Goal: Transaction & Acquisition: Book appointment/travel/reservation

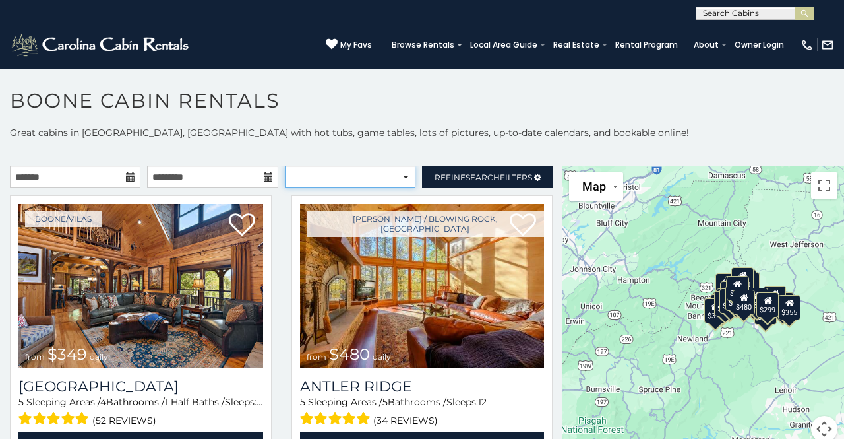
click at [351, 176] on select "**********" at bounding box center [350, 177] width 131 height 22
select select "*********"
click at [285, 166] on select "**********" at bounding box center [350, 177] width 131 height 22
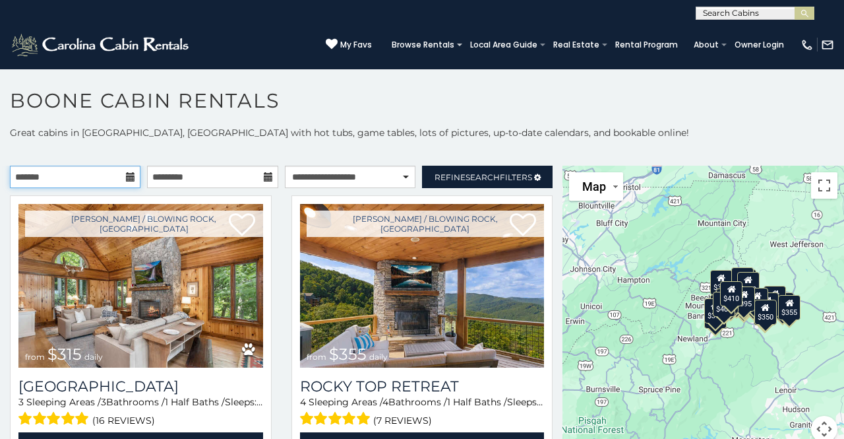
click at [122, 179] on input "text" at bounding box center [75, 177] width 131 height 22
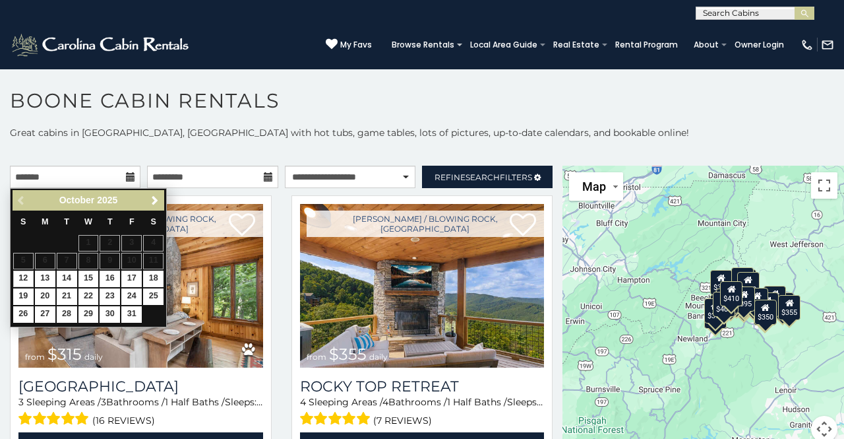
click at [130, 178] on icon at bounding box center [130, 176] width 9 height 9
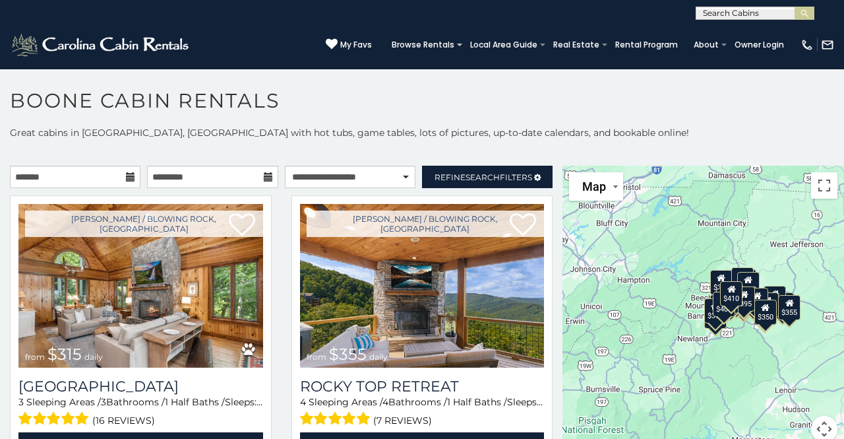
click at [149, 153] on p at bounding box center [422, 152] width 844 height 13
click at [436, 177] on span "Refine Search Filters" at bounding box center [484, 177] width 98 height 10
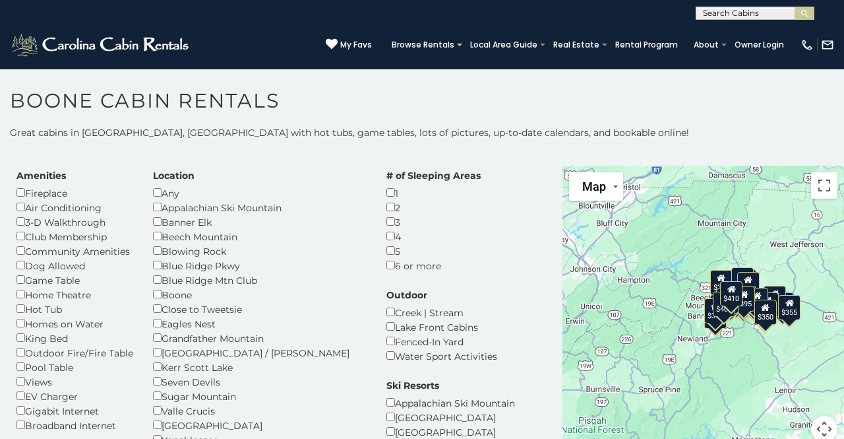
scroll to position [32, 0]
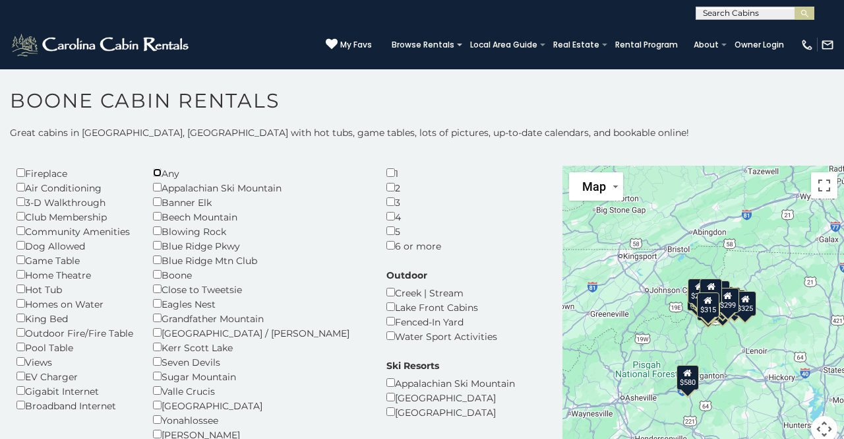
scroll to position [50, 0]
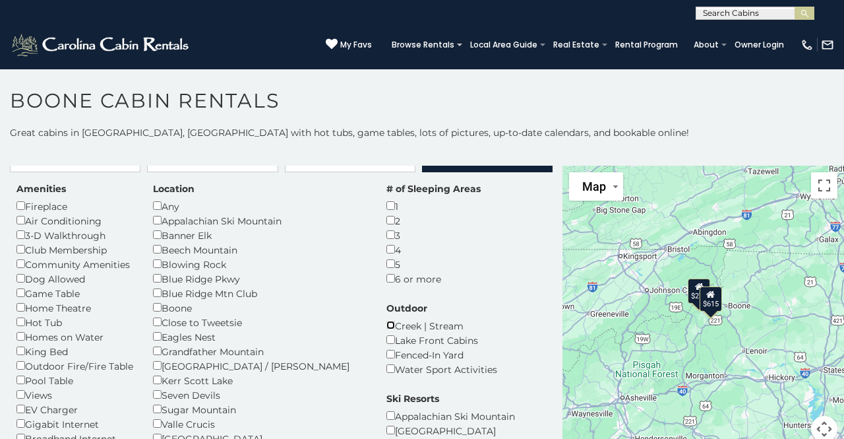
scroll to position [13, 0]
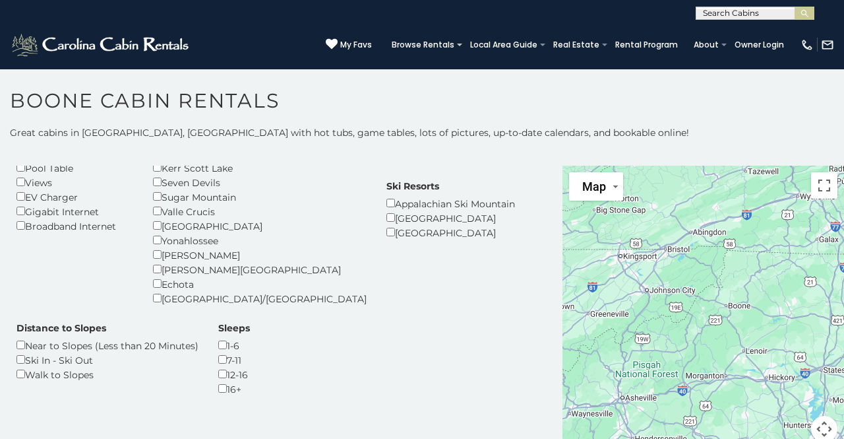
scroll to position [244, 0]
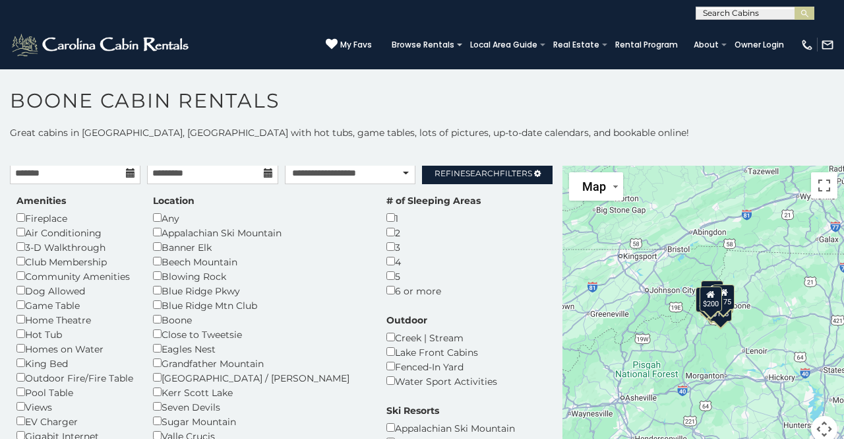
scroll to position [3, 0]
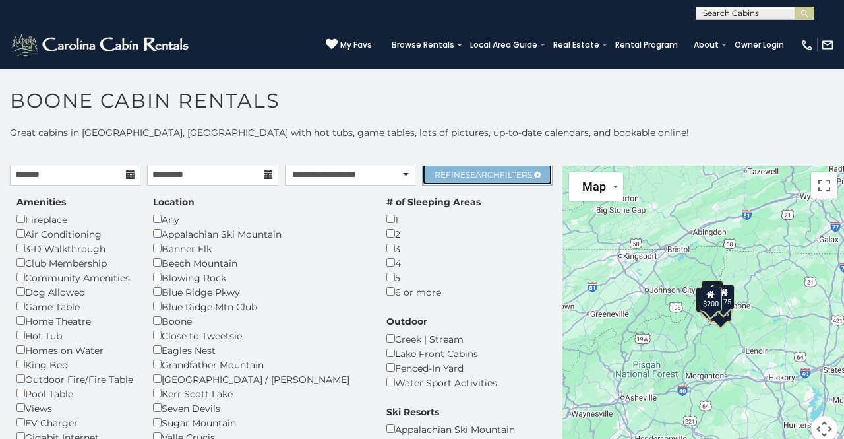
click at [448, 169] on span "Refine Search Filters" at bounding box center [484, 174] width 98 height 10
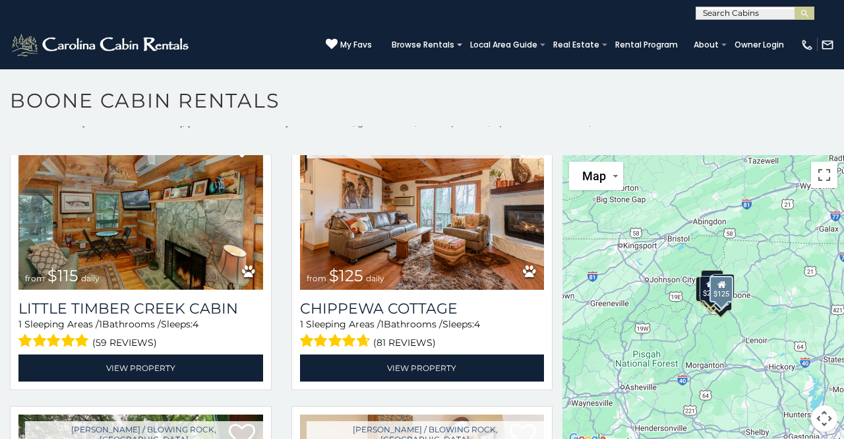
scroll to position [344, 0]
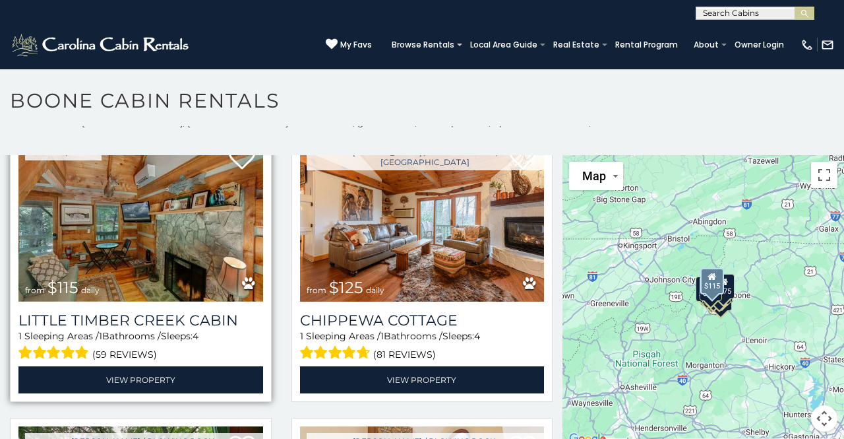
click at [164, 224] on img at bounding box center [140, 219] width 245 height 164
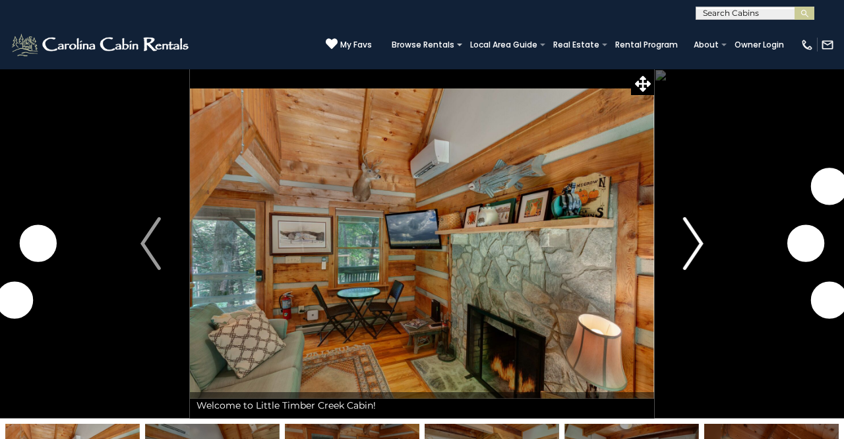
click at [692, 247] on img "Next" at bounding box center [693, 243] width 20 height 53
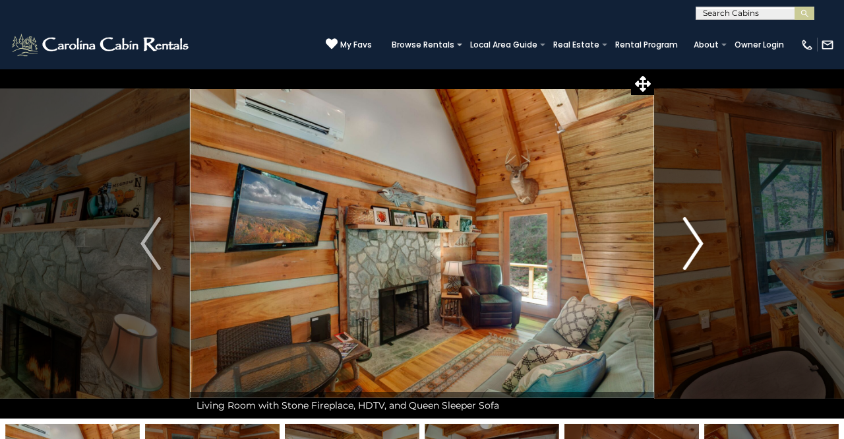
click at [692, 247] on img "Next" at bounding box center [693, 243] width 20 height 53
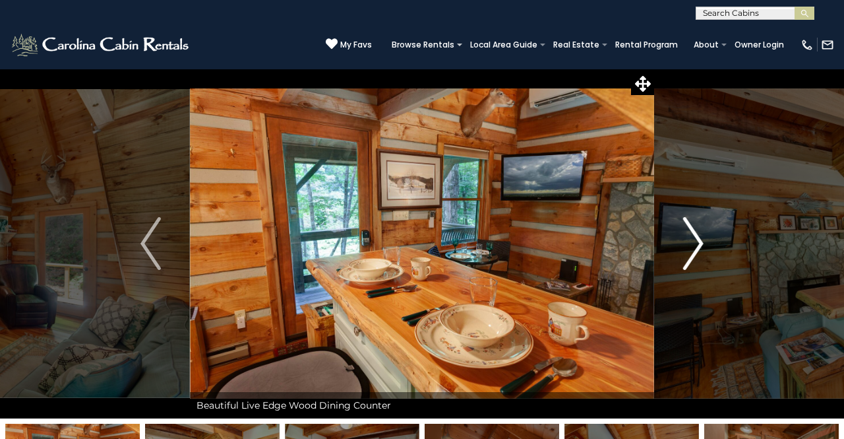
click at [692, 247] on img "Next" at bounding box center [693, 243] width 20 height 53
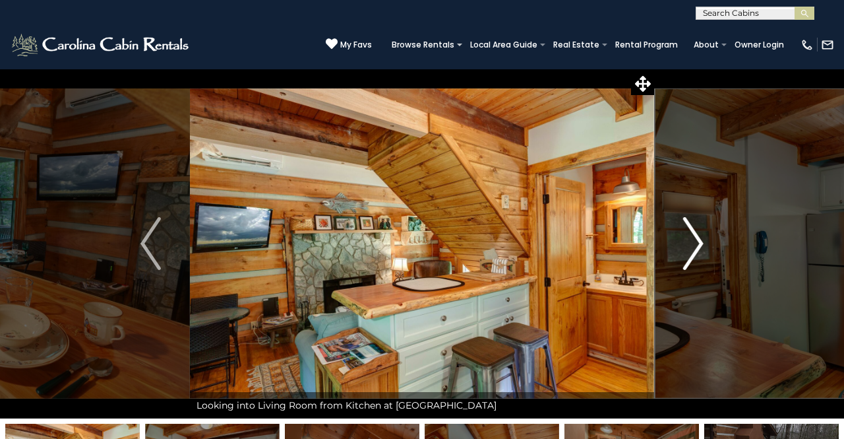
click at [692, 247] on img "Next" at bounding box center [693, 243] width 20 height 53
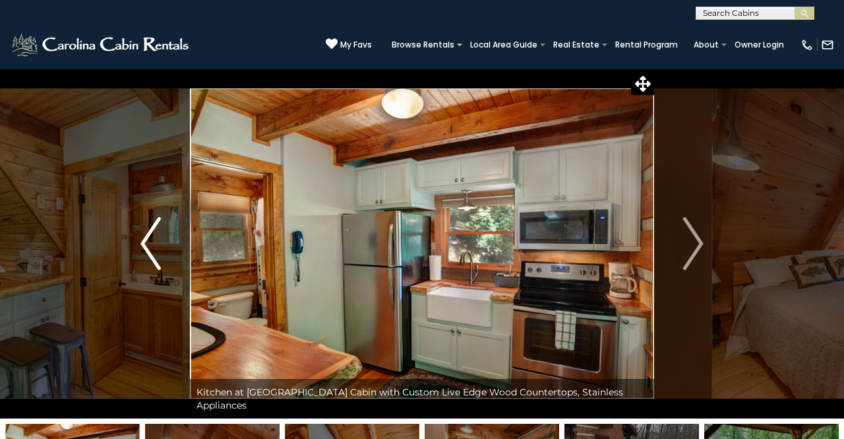
click at [147, 259] on img "Previous" at bounding box center [150, 243] width 20 height 53
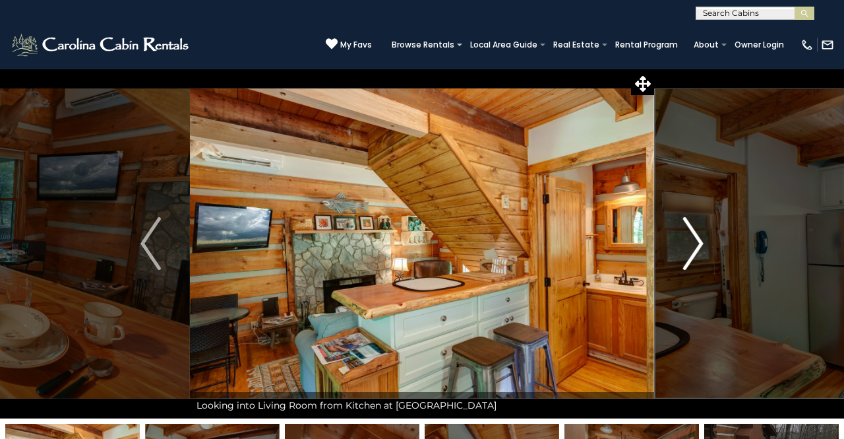
click at [687, 243] on img "Next" at bounding box center [693, 243] width 20 height 53
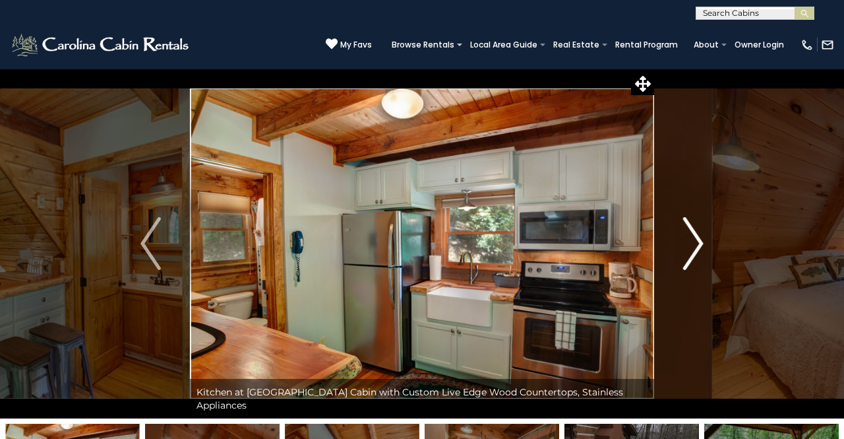
click at [687, 243] on img "Next" at bounding box center [693, 243] width 20 height 53
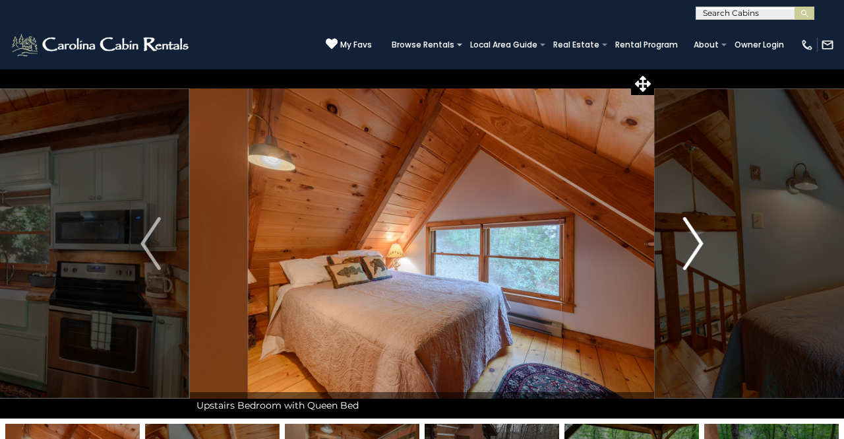
click at [687, 243] on img "Next" at bounding box center [693, 243] width 20 height 53
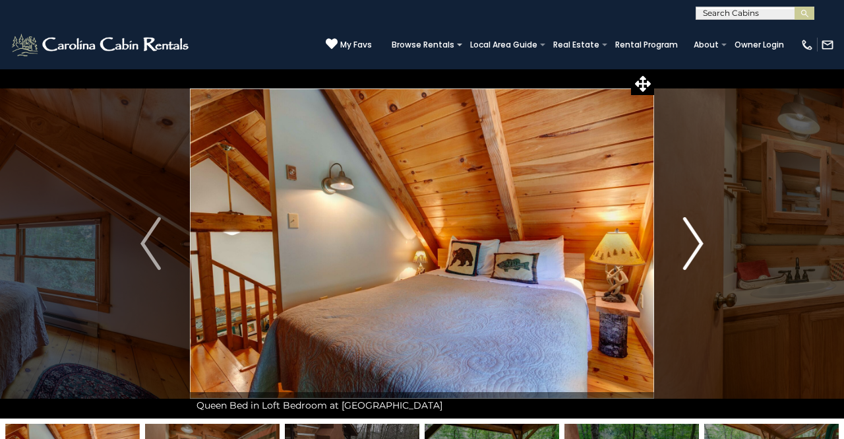
click at [687, 243] on img "Next" at bounding box center [693, 243] width 20 height 53
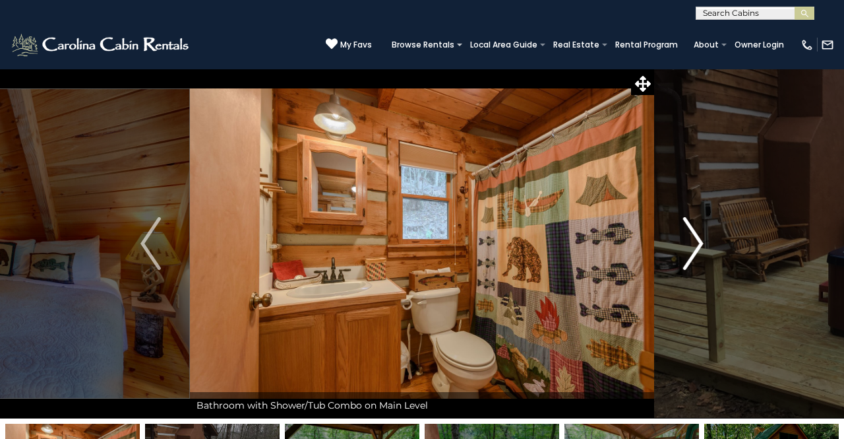
click at [687, 243] on img "Next" at bounding box center [693, 243] width 20 height 53
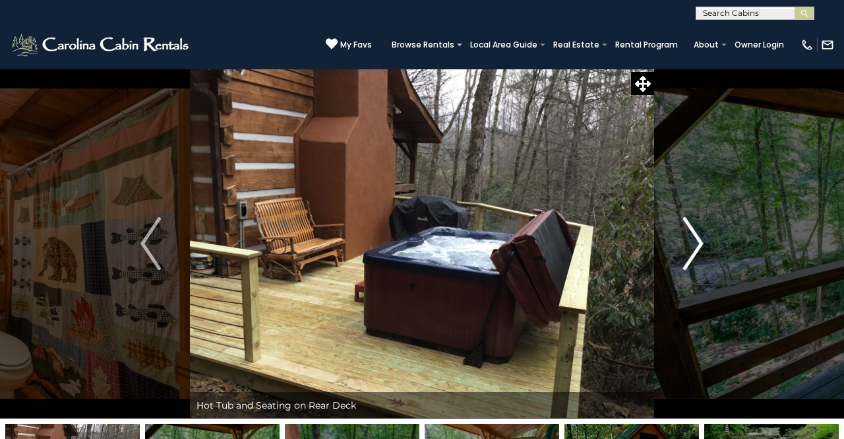
click at [687, 243] on img "Next" at bounding box center [693, 243] width 20 height 53
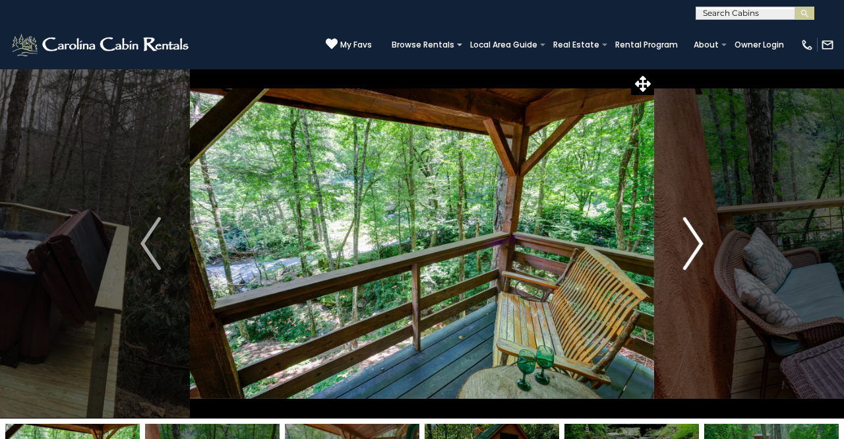
click at [687, 243] on img "Next" at bounding box center [693, 243] width 20 height 53
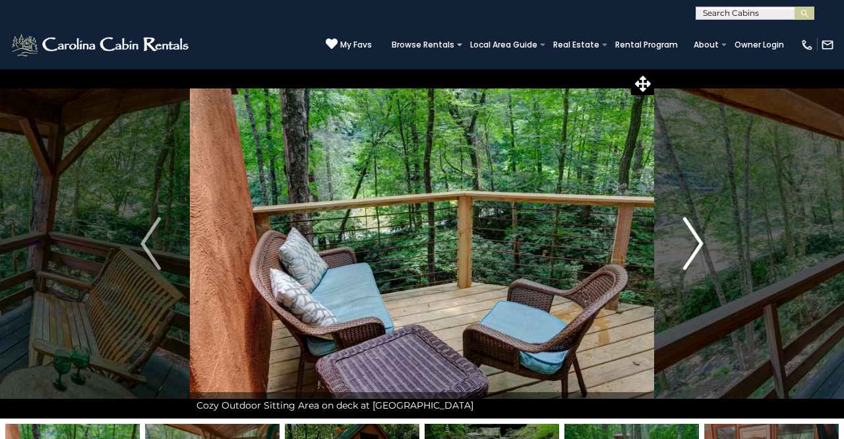
click at [687, 243] on img "Next" at bounding box center [693, 243] width 20 height 53
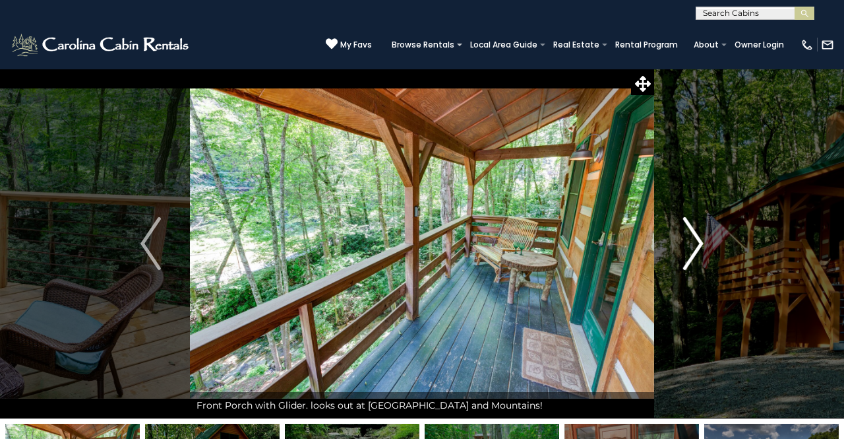
click at [687, 243] on img "Next" at bounding box center [693, 243] width 20 height 53
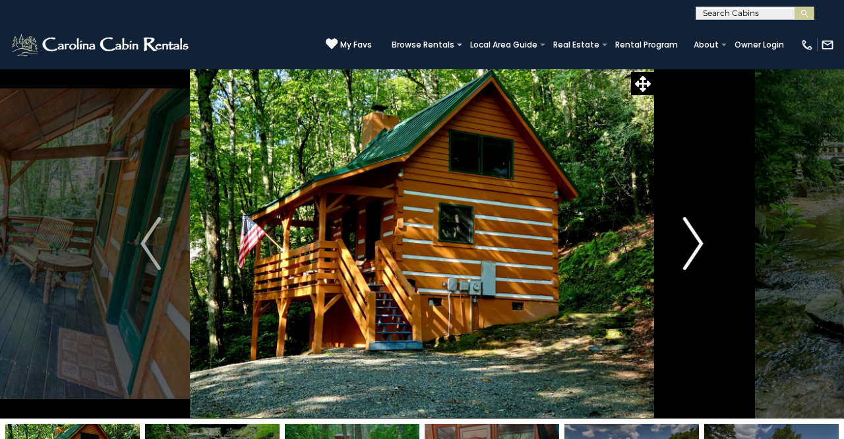
click at [687, 243] on img "Next" at bounding box center [693, 243] width 20 height 53
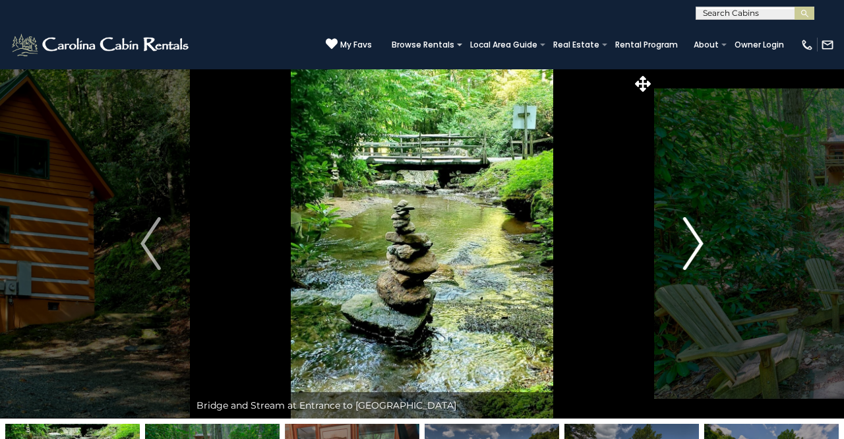
click at [687, 243] on img "Next" at bounding box center [693, 243] width 20 height 53
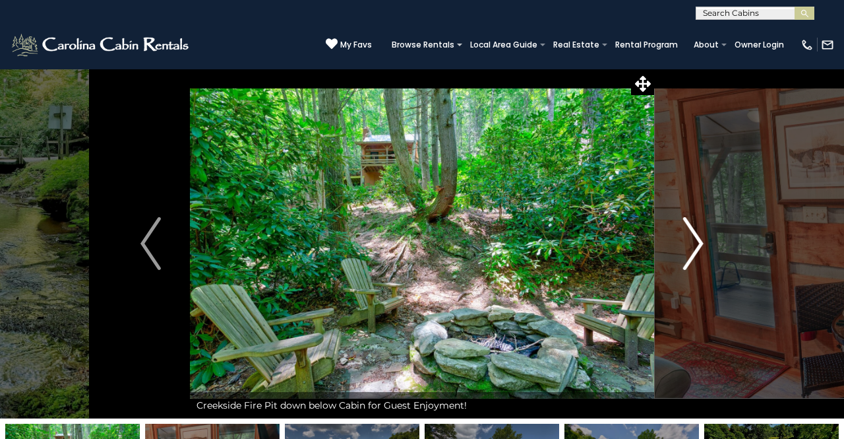
click at [687, 243] on img "Next" at bounding box center [693, 243] width 20 height 53
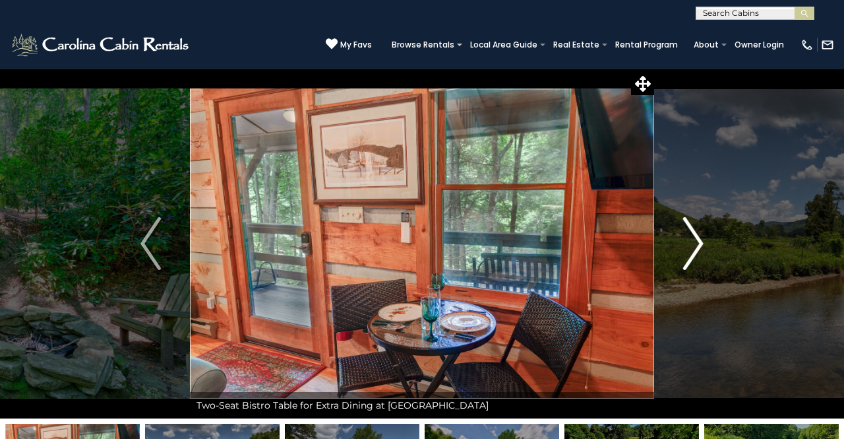
click at [687, 243] on img "Next" at bounding box center [693, 243] width 20 height 53
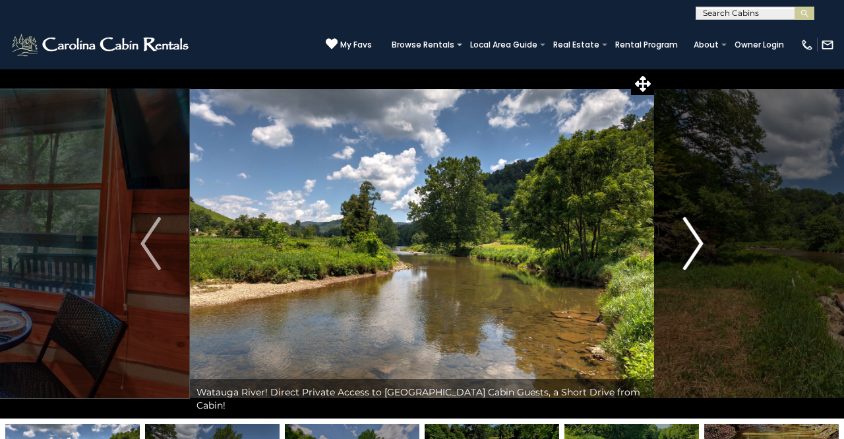
click at [687, 243] on img "Next" at bounding box center [693, 243] width 20 height 53
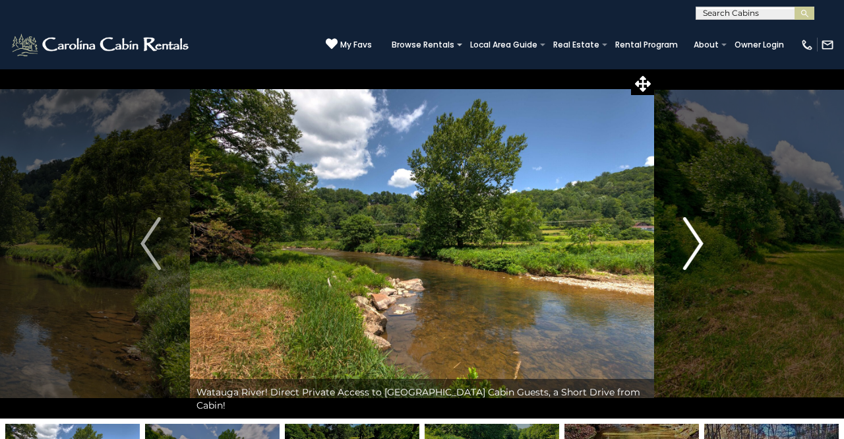
click at [687, 243] on img "Next" at bounding box center [693, 243] width 20 height 53
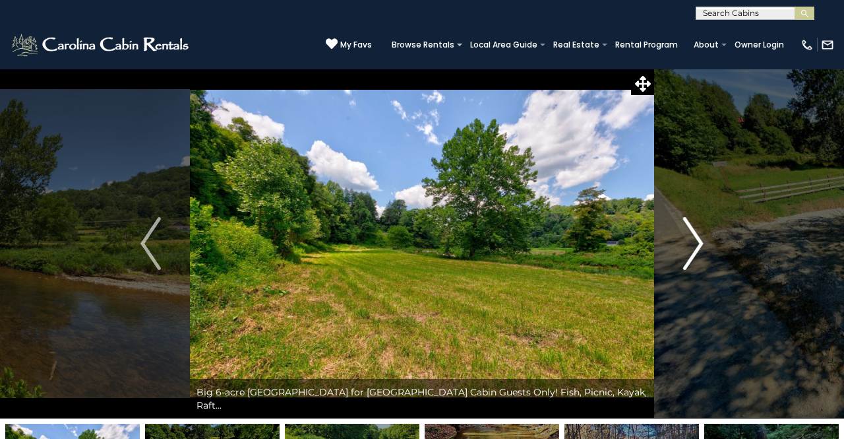
click at [687, 243] on img "Next" at bounding box center [693, 243] width 20 height 53
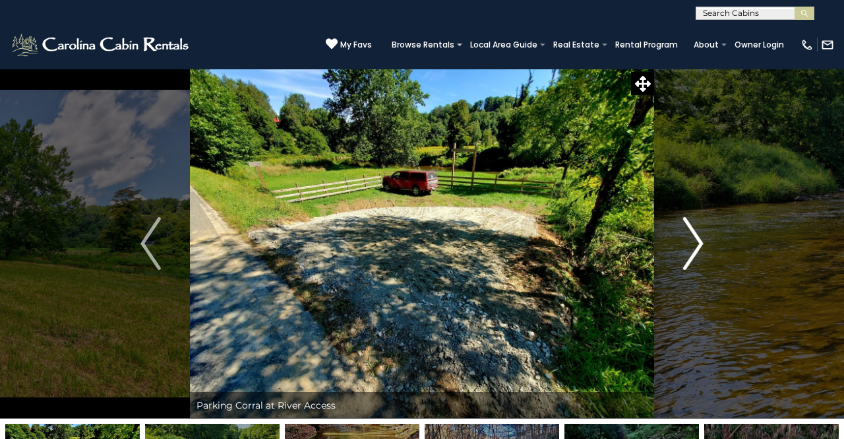
click at [687, 243] on img "Next" at bounding box center [693, 243] width 20 height 53
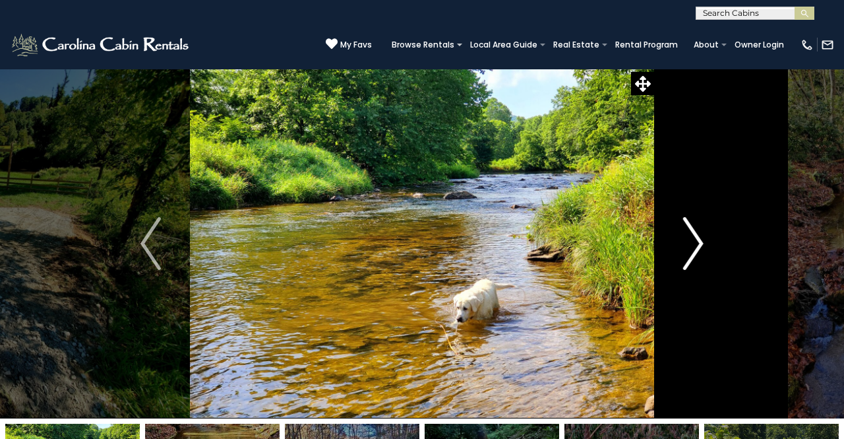
click at [687, 243] on img "Next" at bounding box center [693, 243] width 20 height 53
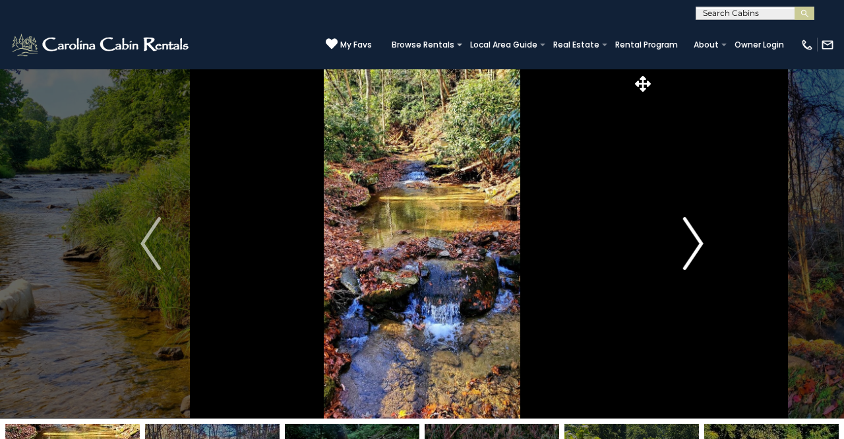
click at [687, 243] on img "Next" at bounding box center [693, 243] width 20 height 53
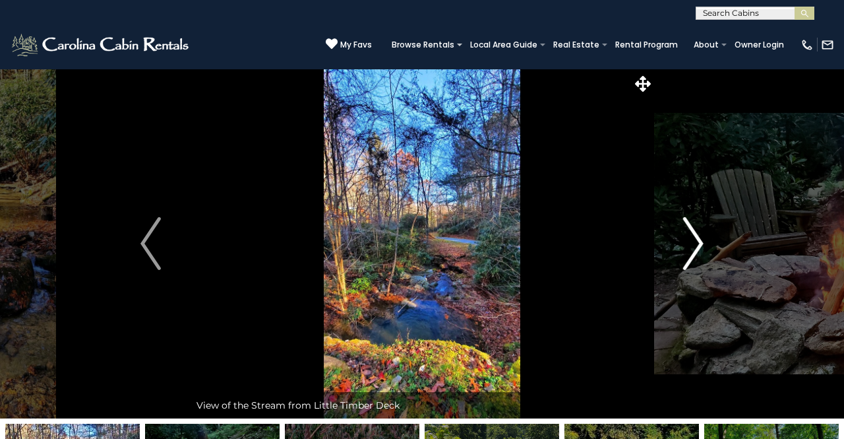
click at [687, 243] on img "Next" at bounding box center [693, 243] width 20 height 53
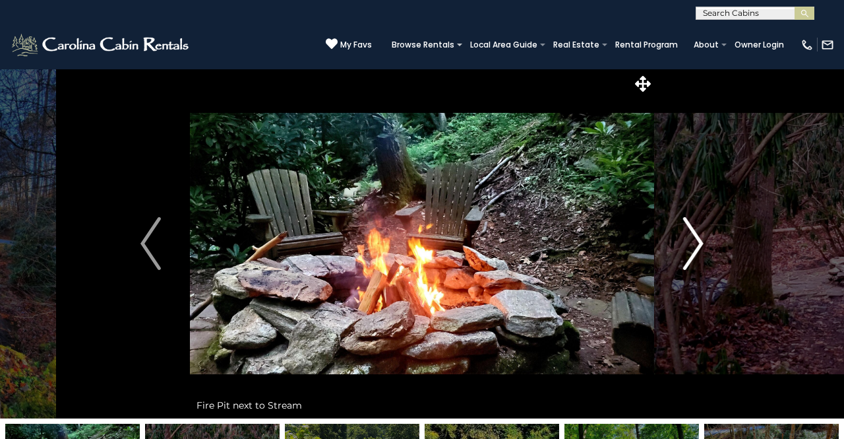
click at [687, 243] on img "Next" at bounding box center [693, 243] width 20 height 53
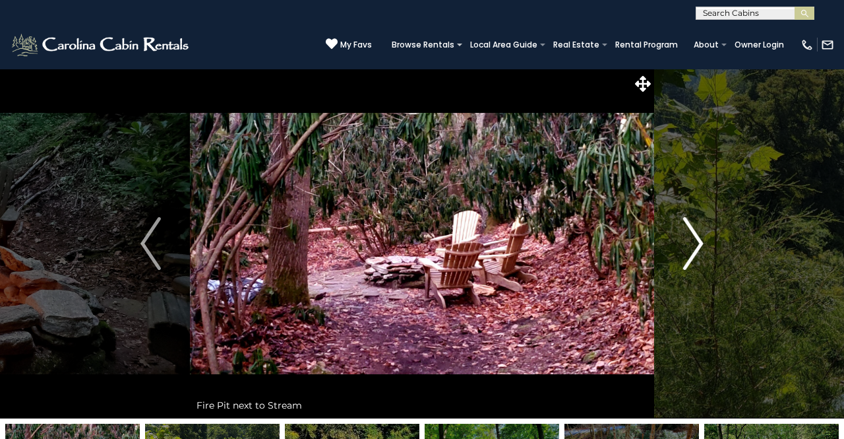
click at [687, 243] on img "Next" at bounding box center [693, 243] width 20 height 53
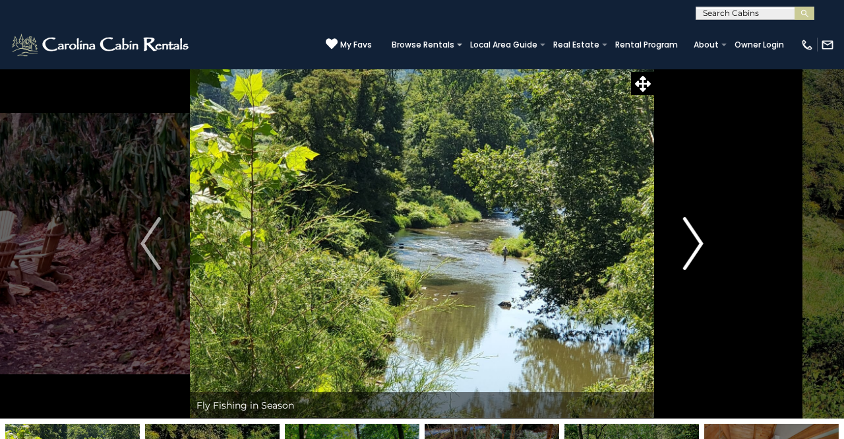
click at [687, 243] on img "Next" at bounding box center [693, 243] width 20 height 53
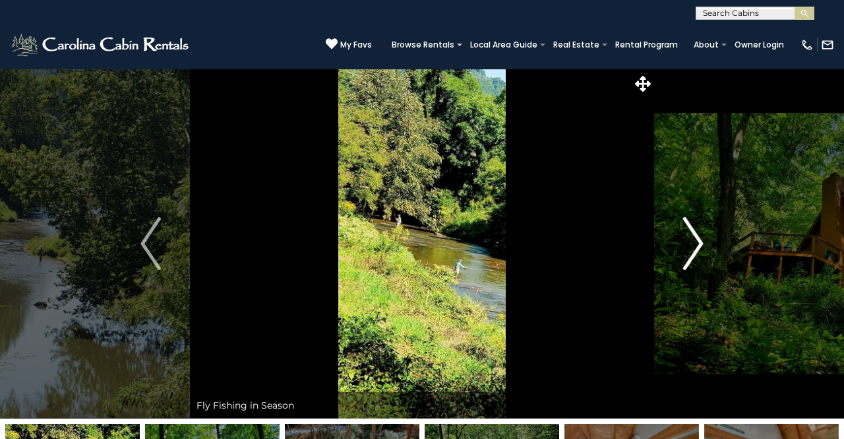
click at [687, 243] on img "Next" at bounding box center [693, 243] width 20 height 53
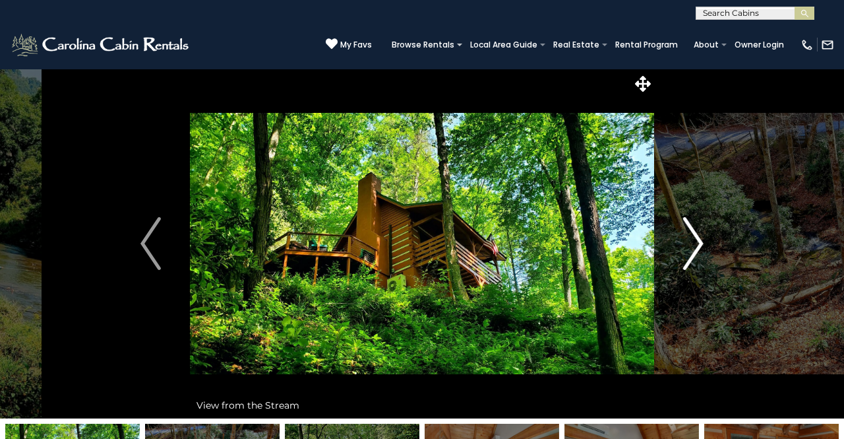
click at [687, 243] on img "Next" at bounding box center [693, 243] width 20 height 53
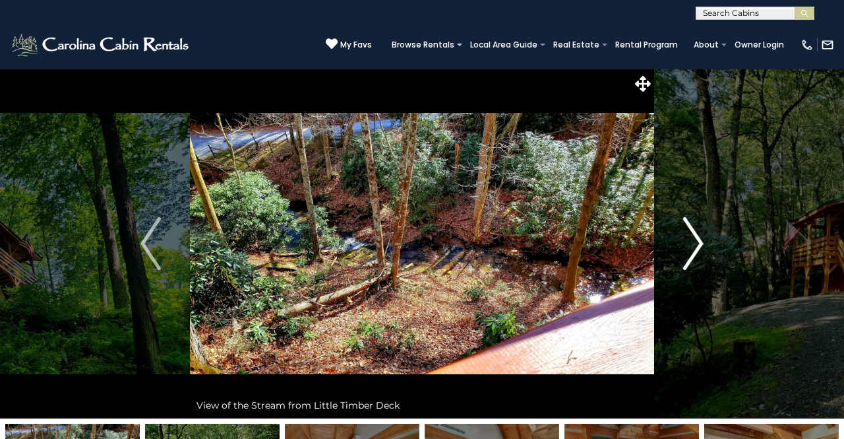
click at [687, 243] on img "Next" at bounding box center [693, 243] width 20 height 53
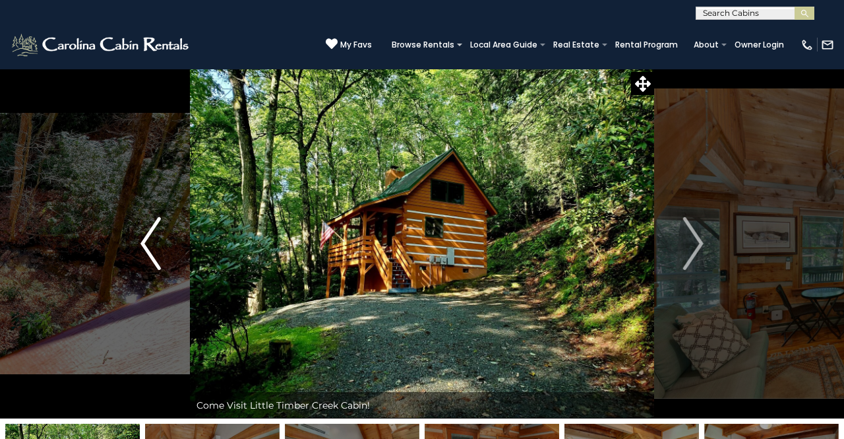
click at [135, 272] on button "Previous" at bounding box center [150, 244] width 78 height 350
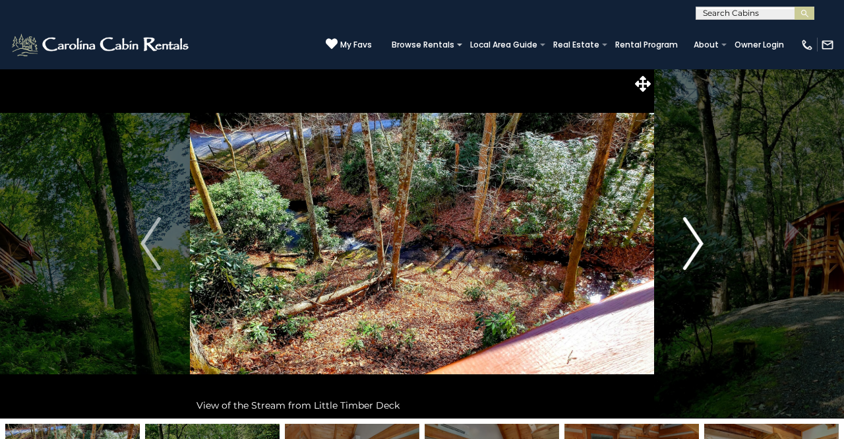
click at [698, 237] on img "Next" at bounding box center [693, 243] width 20 height 53
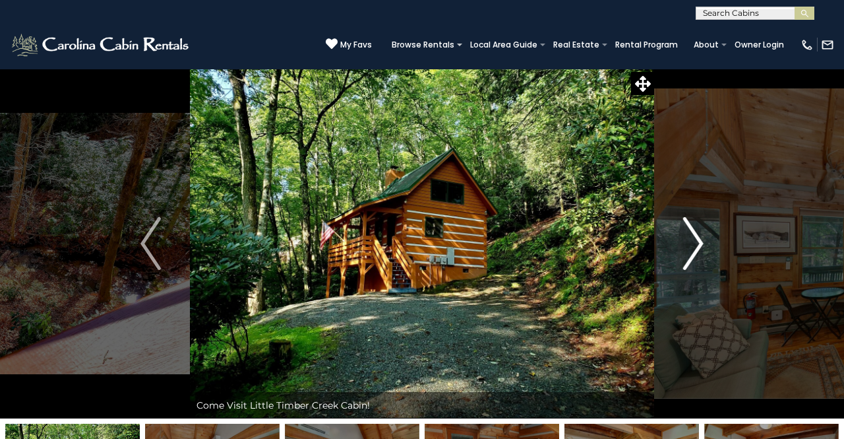
click at [698, 237] on img "Next" at bounding box center [693, 243] width 20 height 53
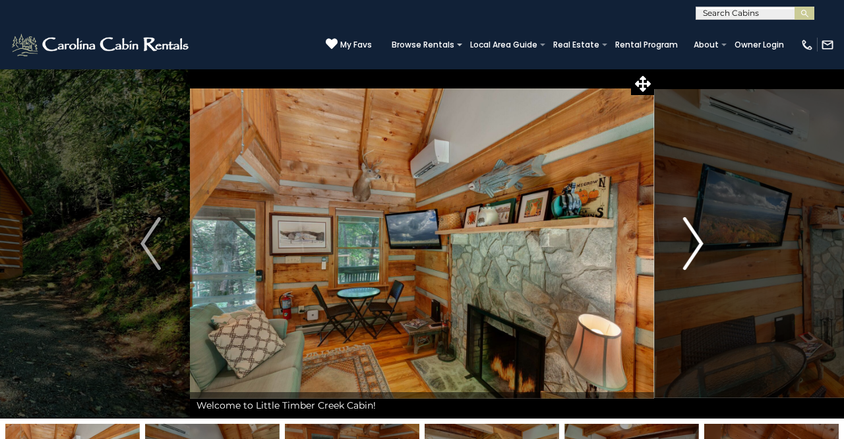
click at [698, 237] on img "Next" at bounding box center [693, 243] width 20 height 53
